Goal: Task Accomplishment & Management: Use online tool/utility

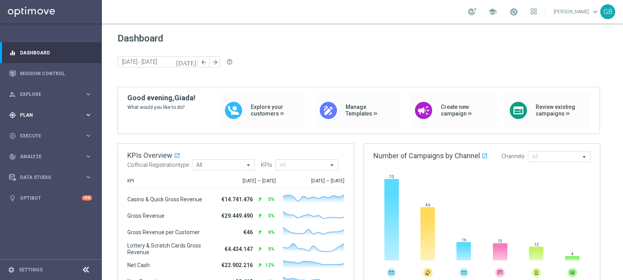
click at [48, 113] on span "Plan" at bounding box center [52, 115] width 65 height 5
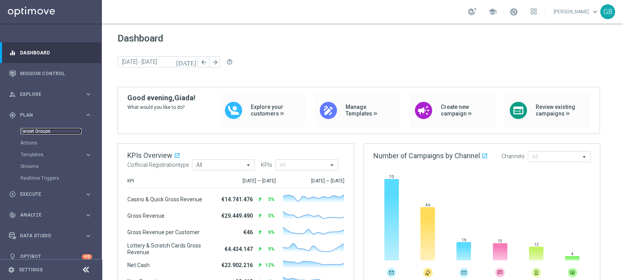
click at [46, 129] on link "Target Groups" at bounding box center [50, 131] width 61 height 6
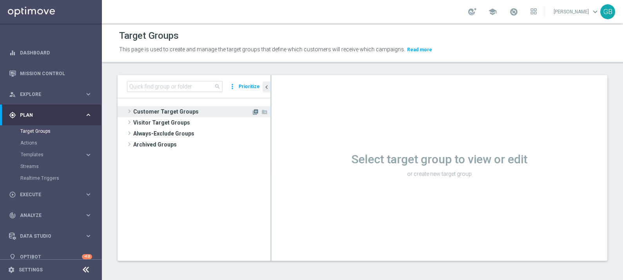
click at [257, 112] on icon "library_add" at bounding box center [255, 112] width 6 height 6
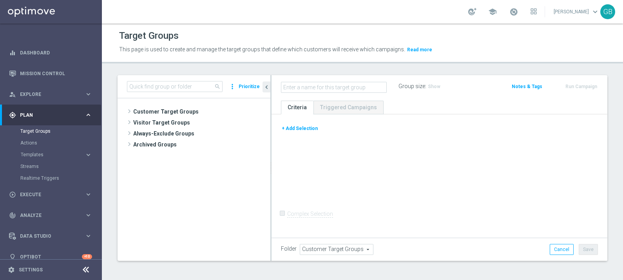
click at [304, 129] on button "+ Add Selection" at bounding box center [300, 128] width 38 height 9
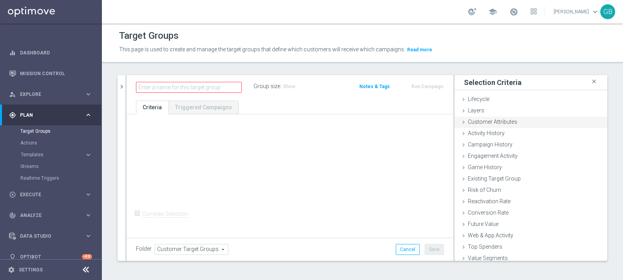
click at [500, 121] on span "Customer Attributes" at bounding box center [492, 122] width 49 height 6
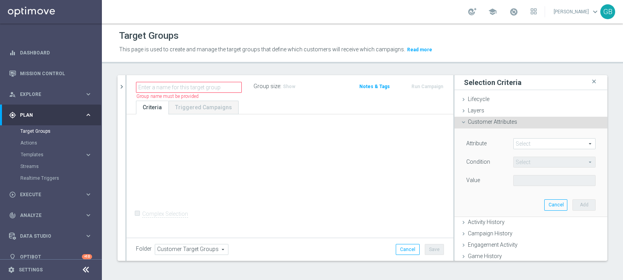
click at [520, 143] on span at bounding box center [554, 144] width 81 height 10
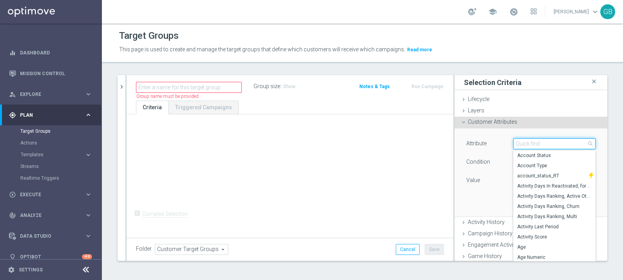
click at [520, 143] on input "search" at bounding box center [554, 143] width 82 height 11
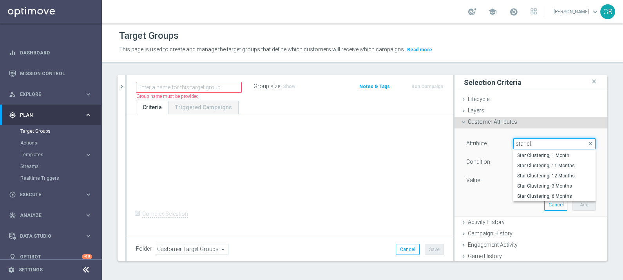
type input "star cl"
